Goal: Task Accomplishment & Management: Manage account settings

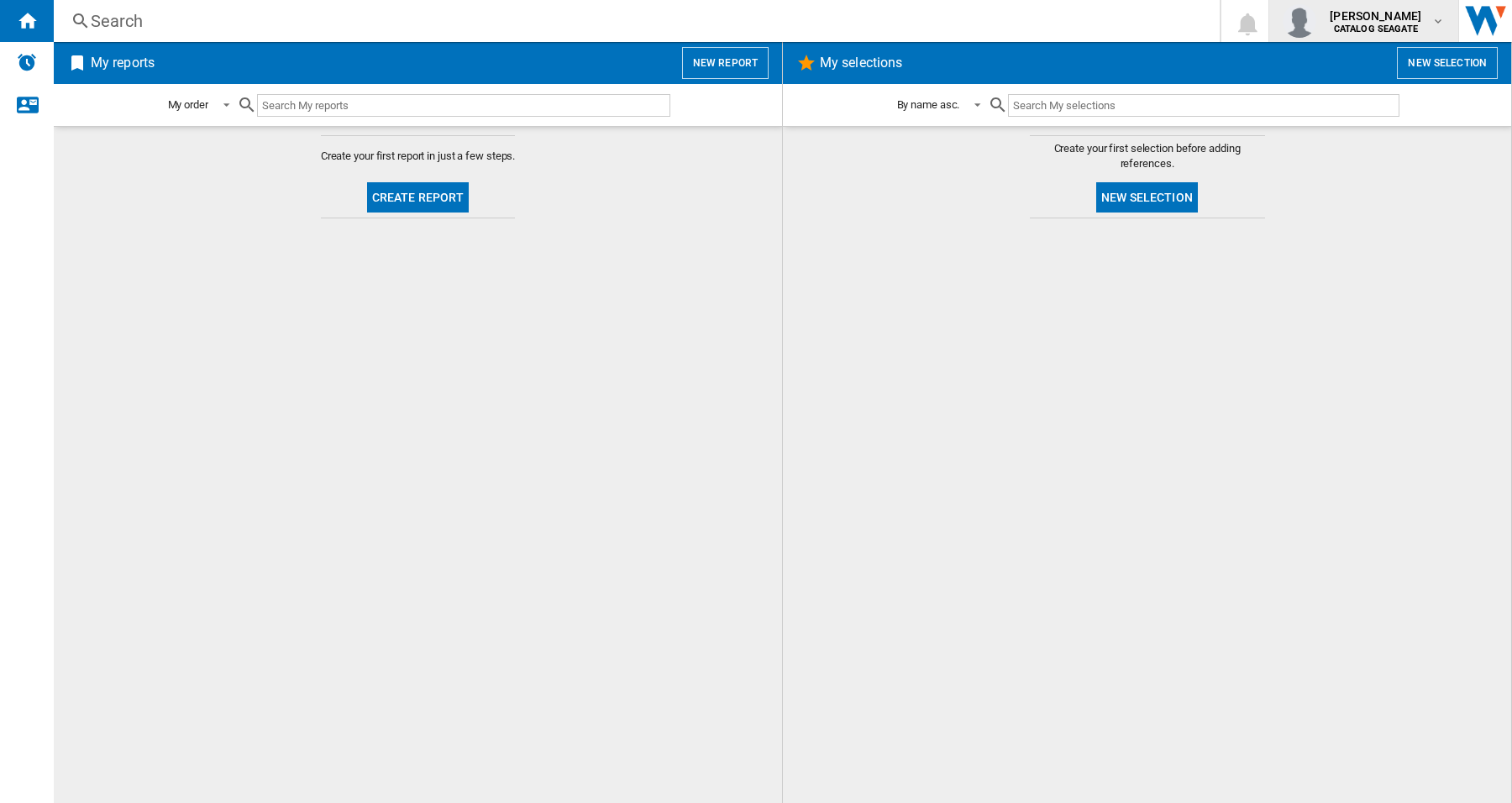
click at [1383, 15] on span "[PERSON_NAME]" at bounding box center [1376, 16] width 92 height 17
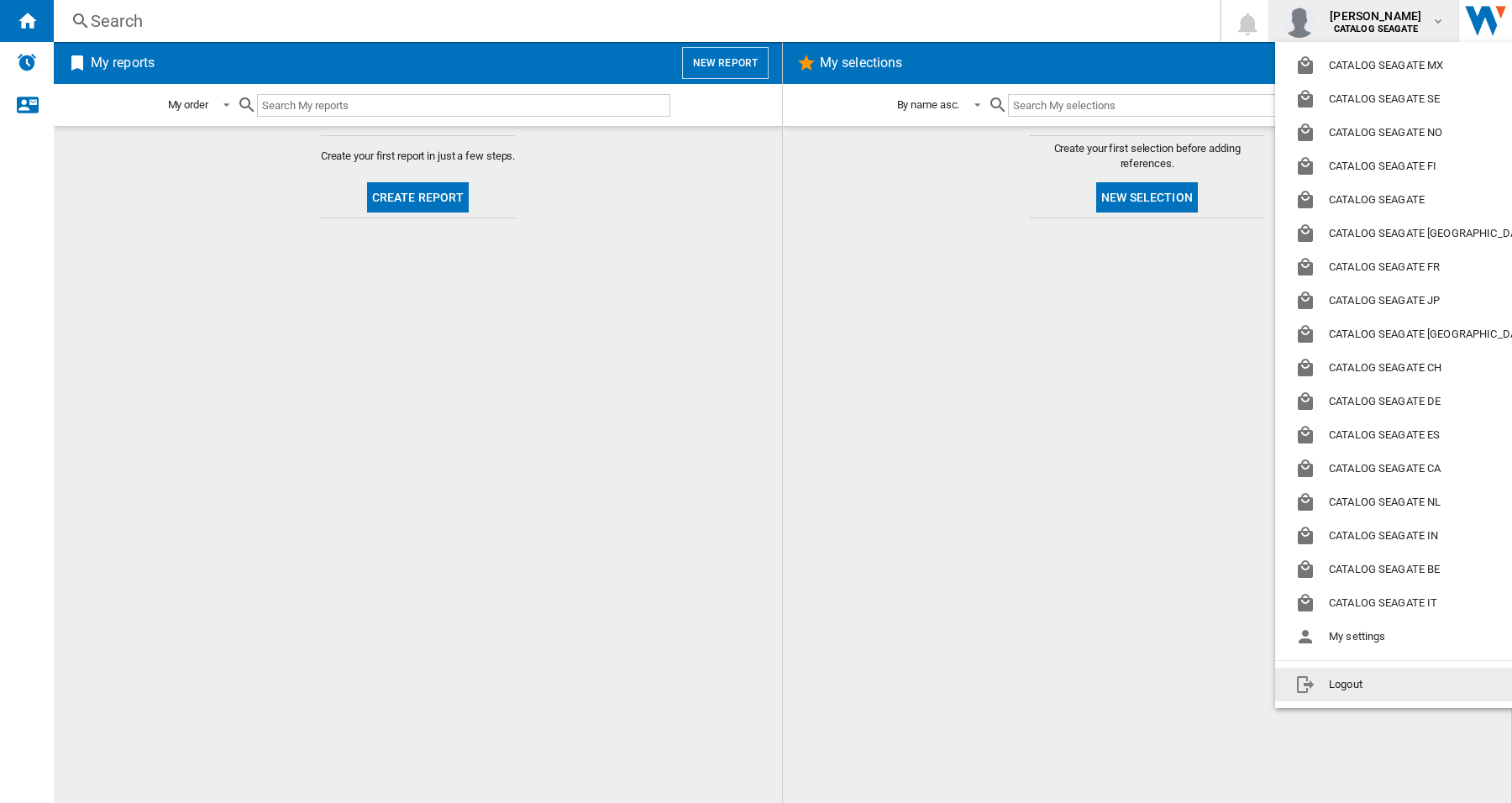
click at [1351, 687] on button "Logout" at bounding box center [1417, 685] width 283 height 33
